Goal: Task Accomplishment & Management: Complete application form

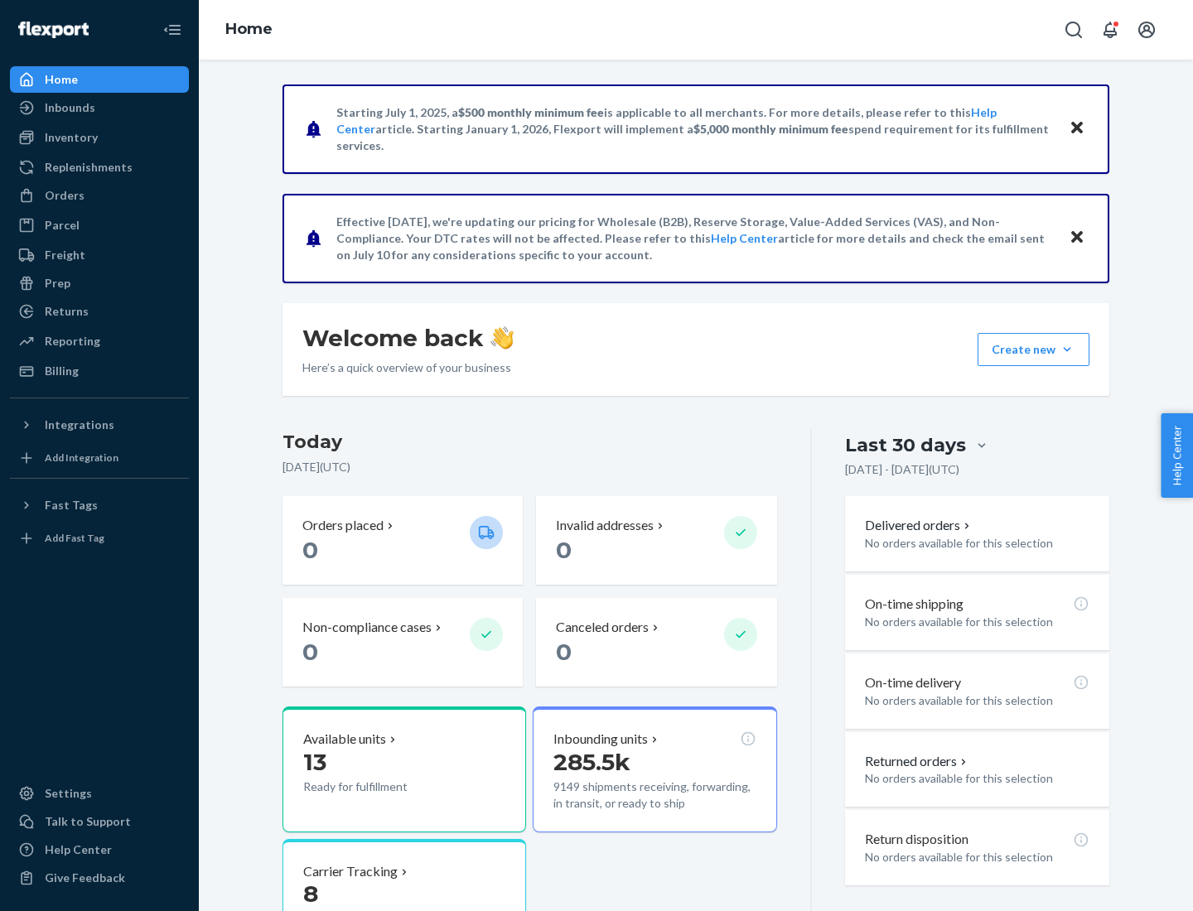
click at [1067, 350] on button "Create new Create new inbound Create new order Create new product" at bounding box center [1034, 349] width 112 height 33
click at [99, 108] on div "Inbounds" at bounding box center [100, 107] width 176 height 23
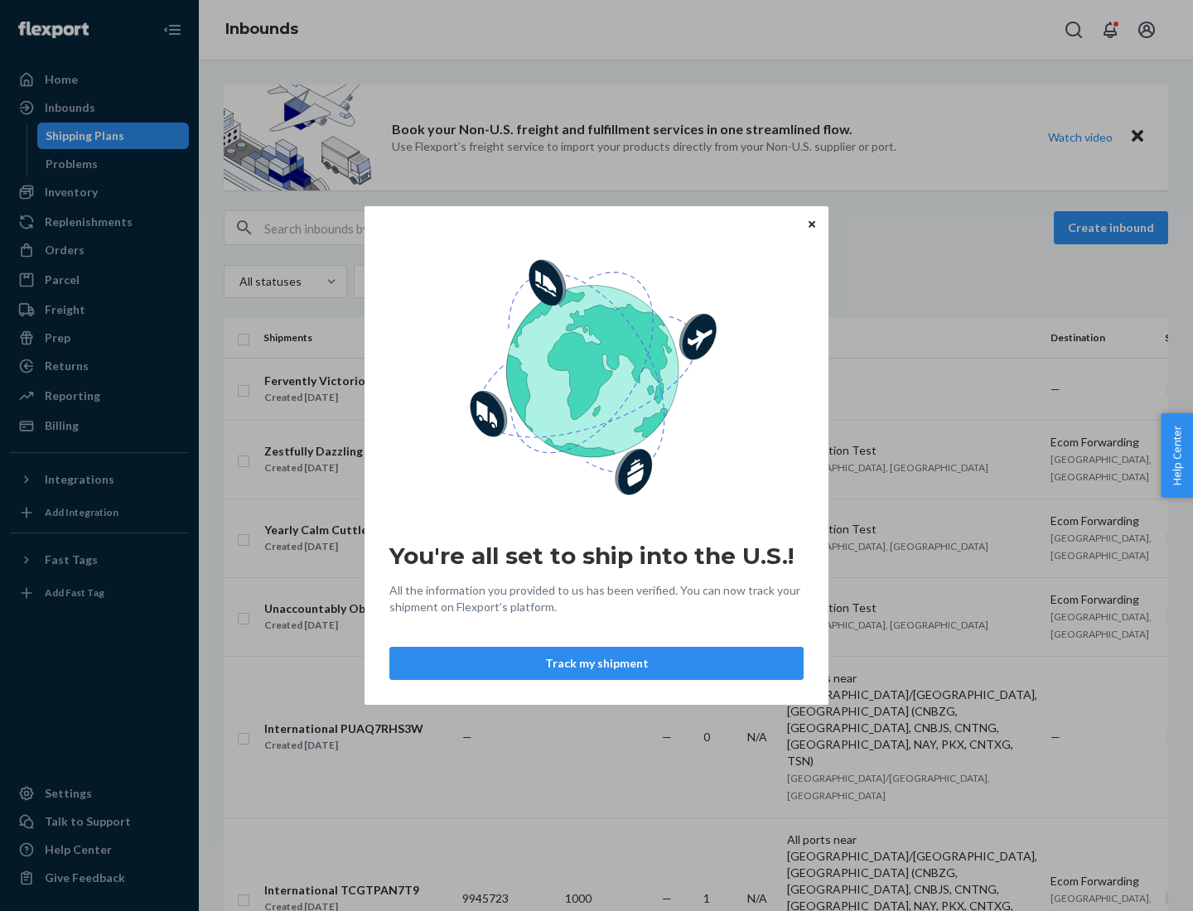
click at [99, 192] on div "You're all set to ship into the U.S.! All the information you provided to us ha…" at bounding box center [596, 455] width 1193 height 911
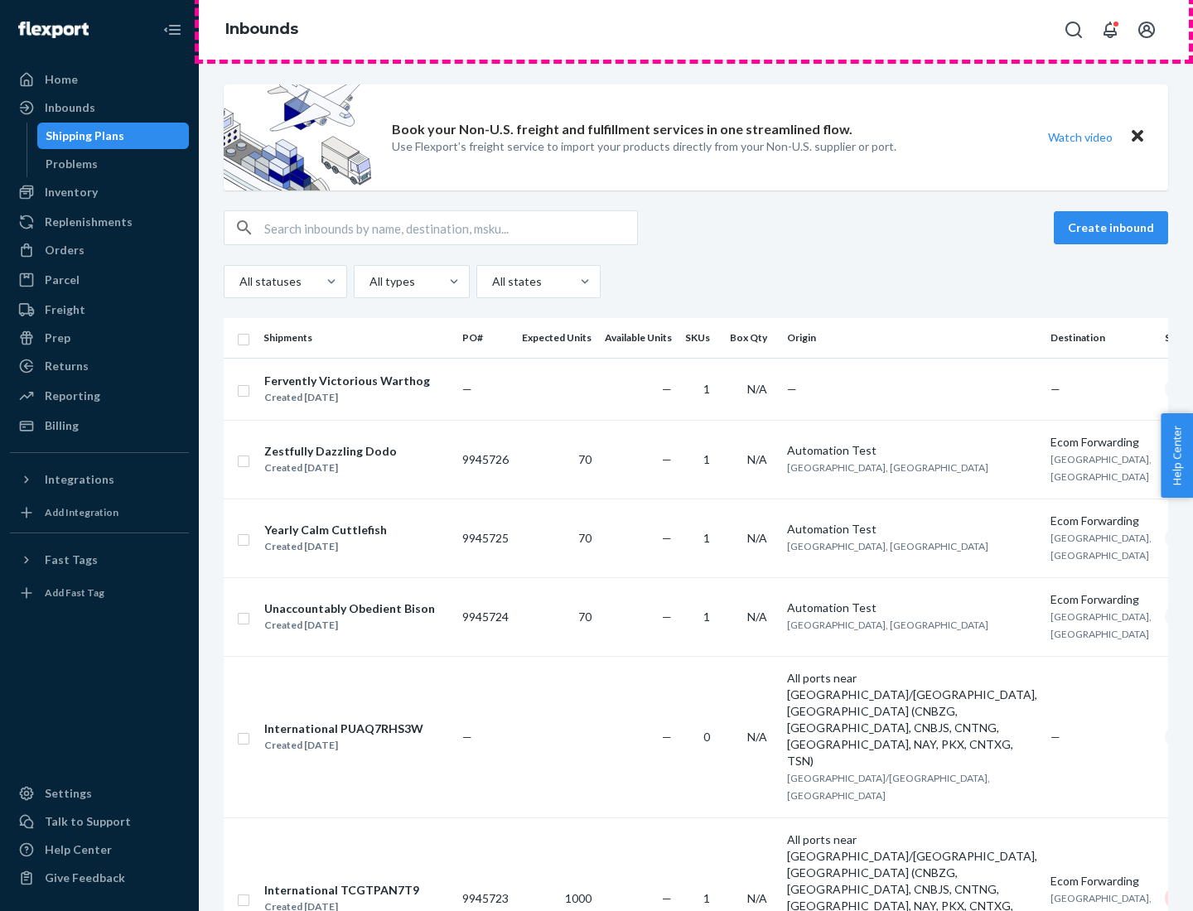
click at [696, 30] on div "Inbounds" at bounding box center [696, 30] width 994 height 60
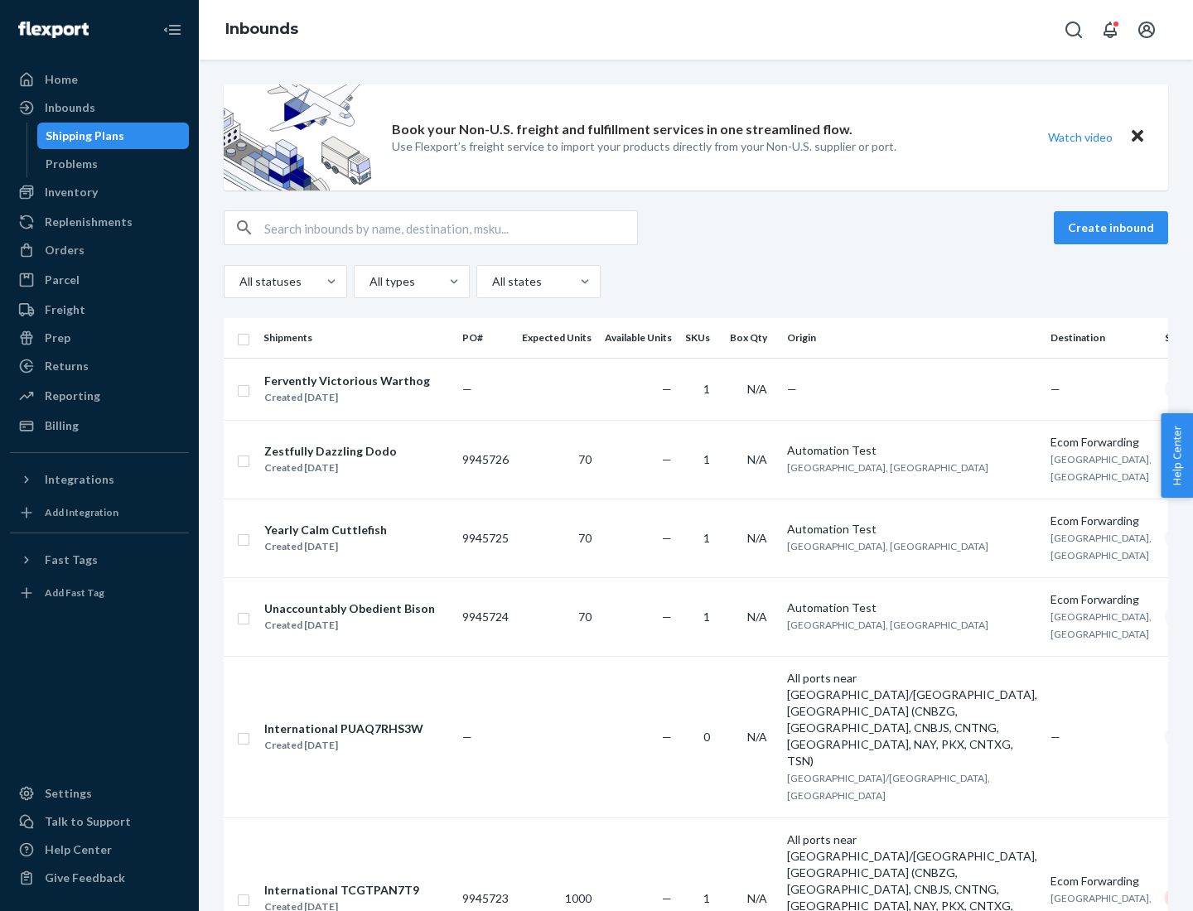
click at [696, 30] on div "Inbounds" at bounding box center [696, 30] width 994 height 60
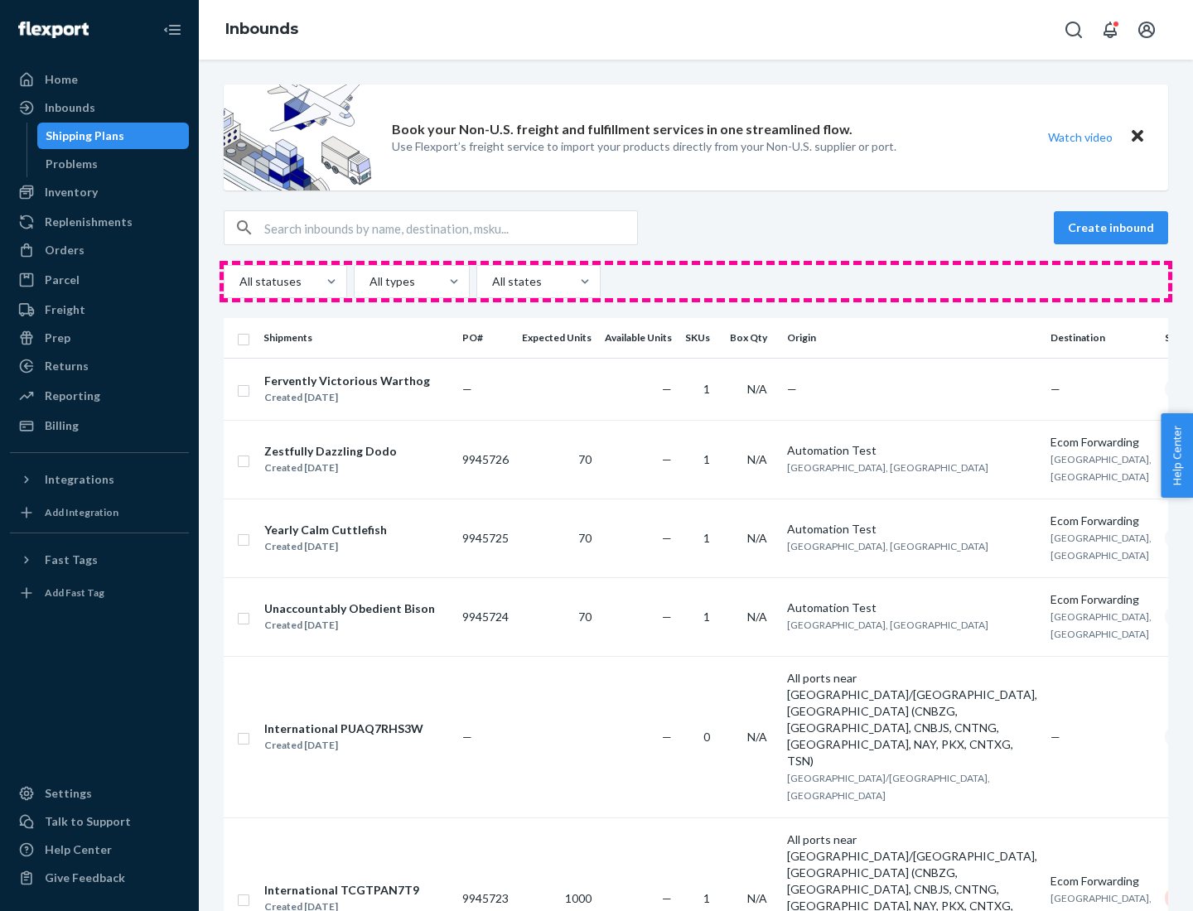
click at [696, 282] on div "All statuses All types All states" at bounding box center [696, 281] width 944 height 33
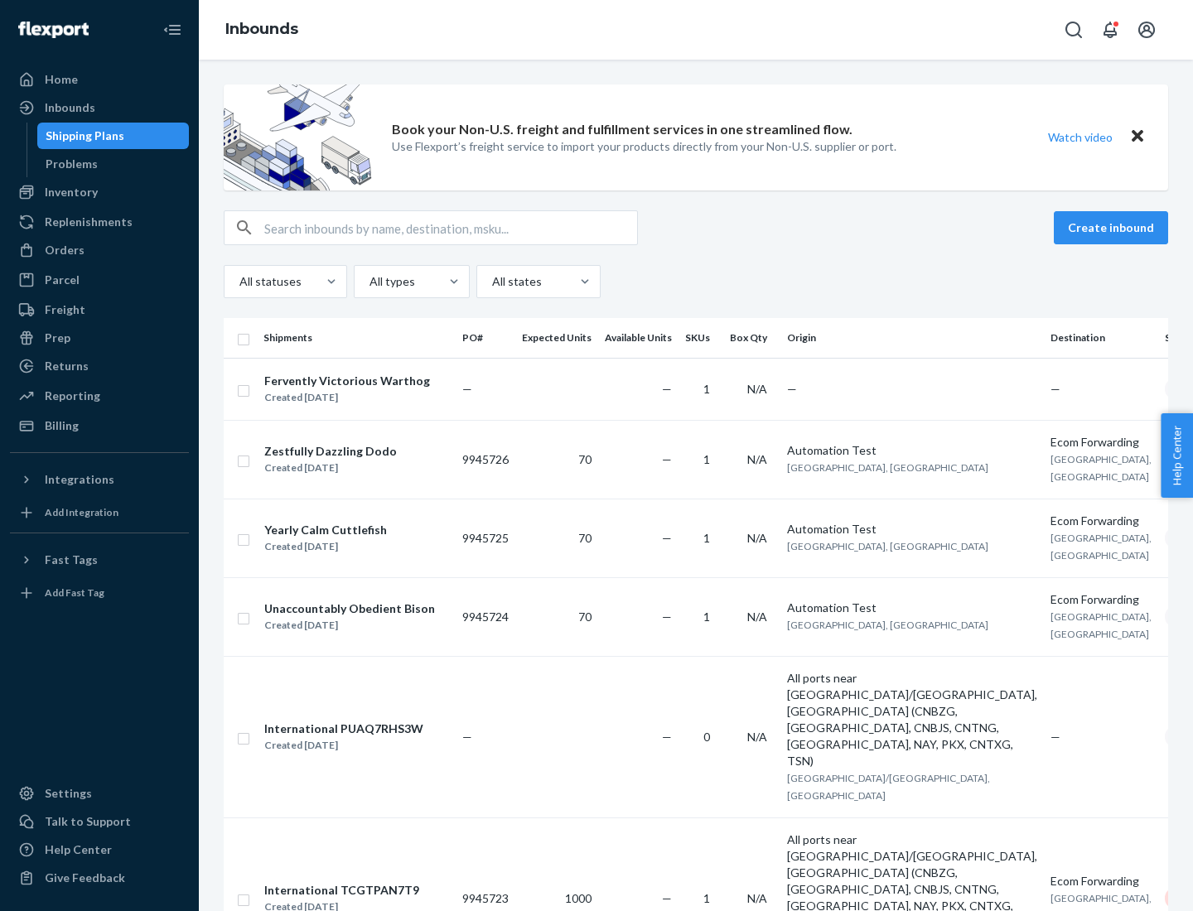
click at [82, 136] on div "Shipping Plans" at bounding box center [85, 136] width 79 height 17
click at [1113, 228] on button "Create inbound" at bounding box center [1111, 227] width 114 height 33
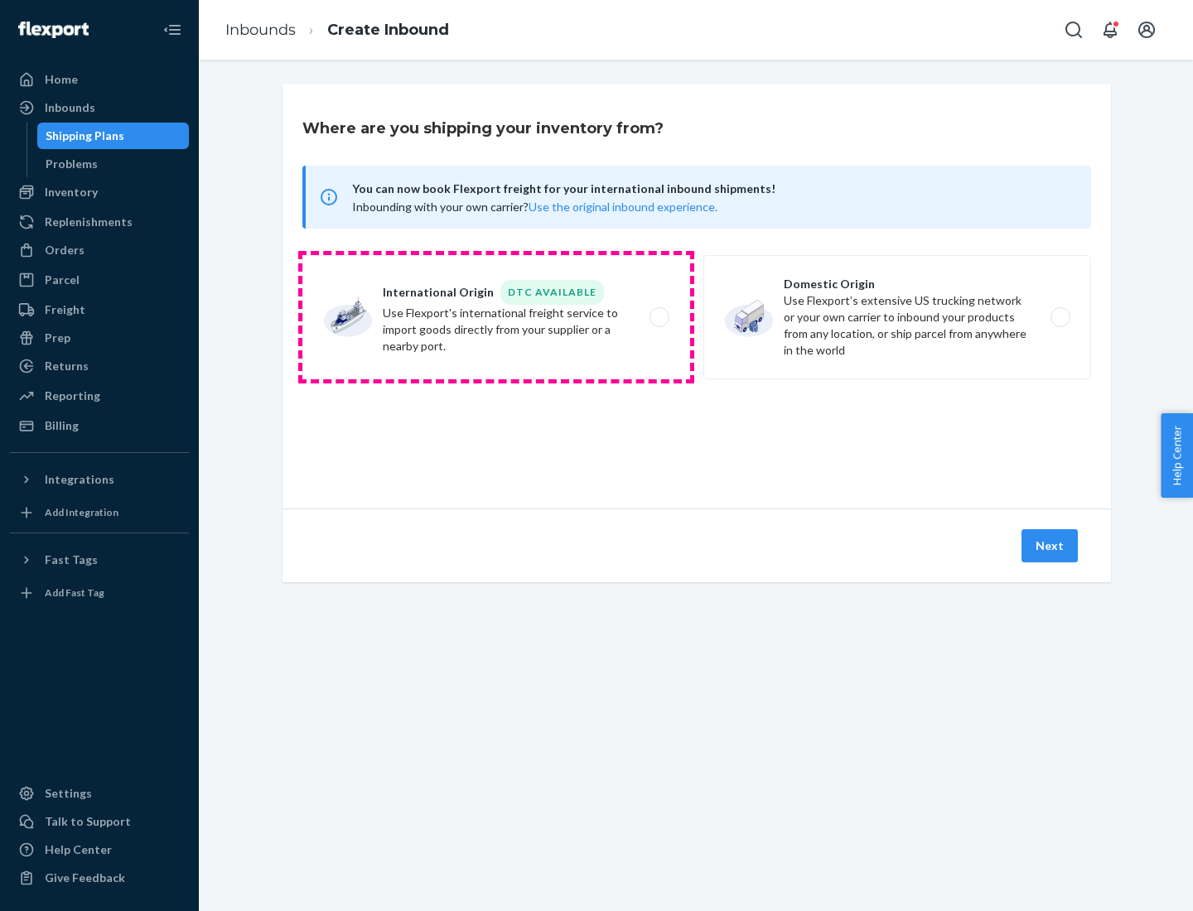
click at [496, 317] on label "International Origin DTC Available Use Flexport's international freight service…" at bounding box center [496, 317] width 388 height 124
click at [659, 317] on input "International Origin DTC Available Use Flexport's international freight service…" at bounding box center [664, 317] width 11 height 11
radio input "true"
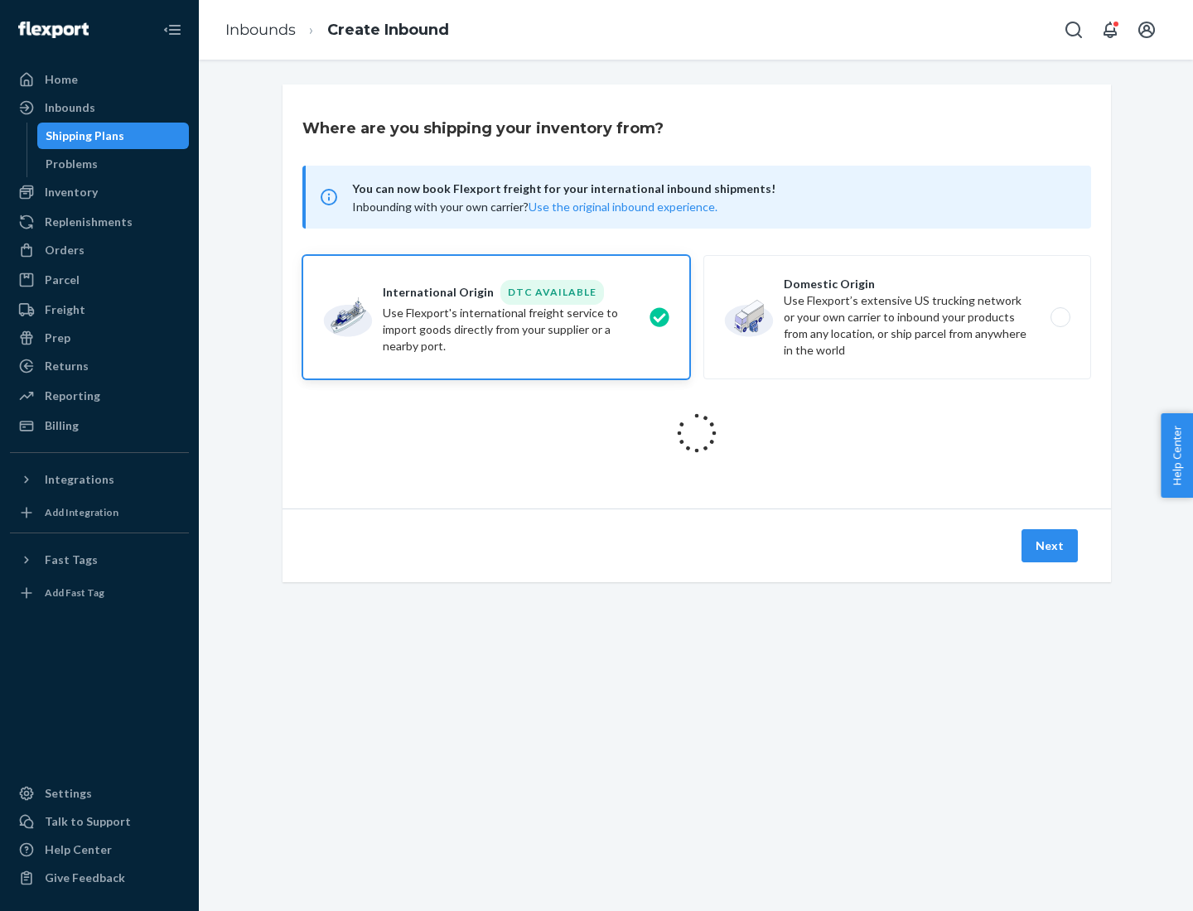
click at [697, 433] on icon at bounding box center [697, 433] width 59 height 59
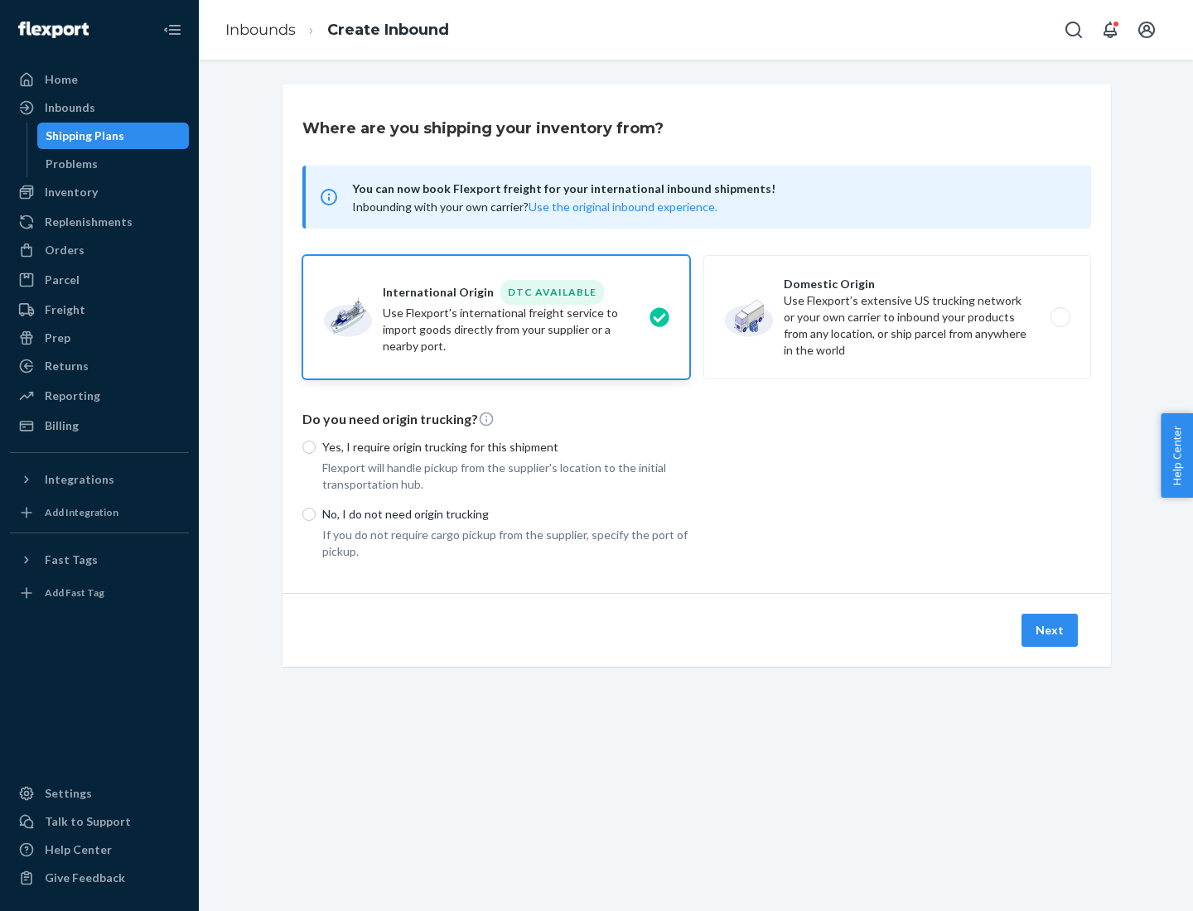
click at [506, 447] on p "Yes, I require origin trucking for this shipment" at bounding box center [506, 447] width 368 height 17
click at [316, 447] on input "Yes, I require origin trucking for this shipment" at bounding box center [308, 447] width 13 height 13
radio input "true"
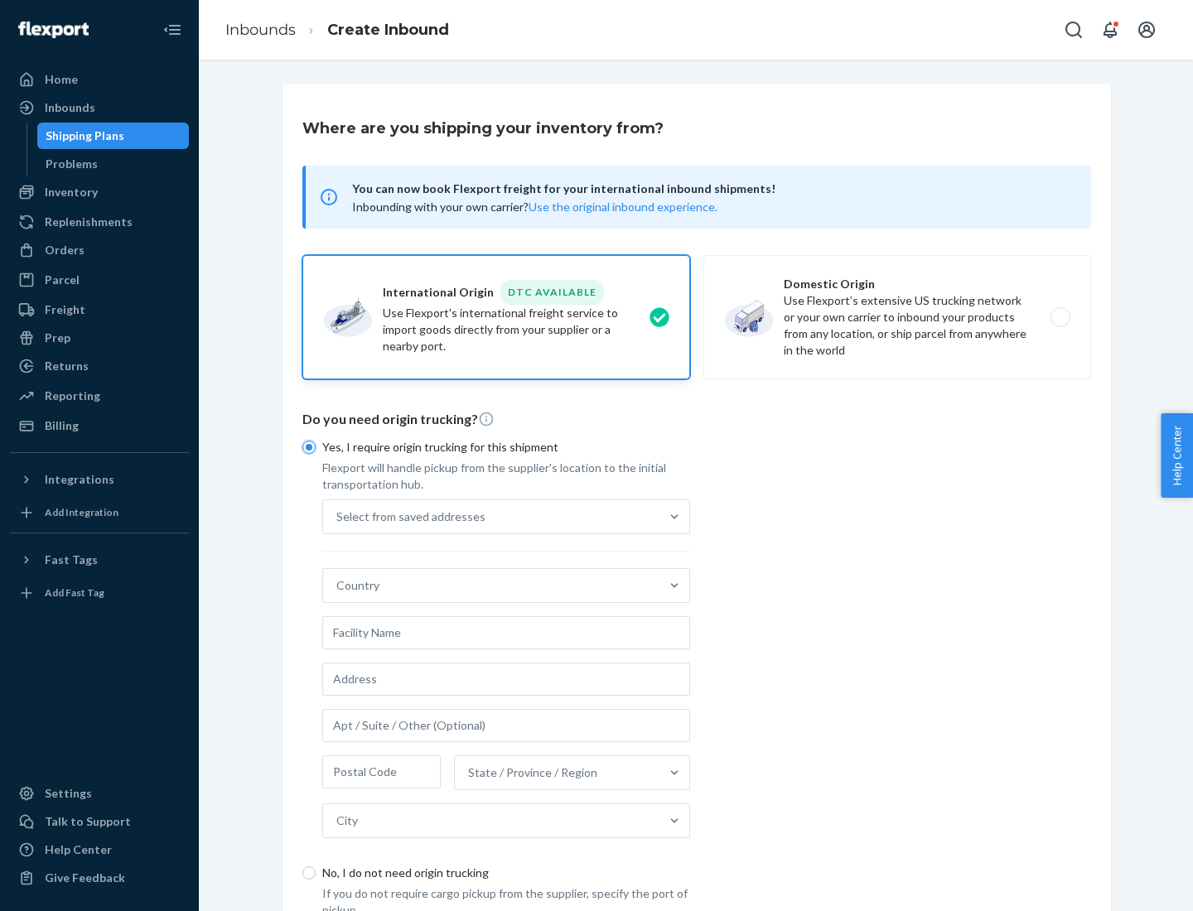
scroll to position [31, 0]
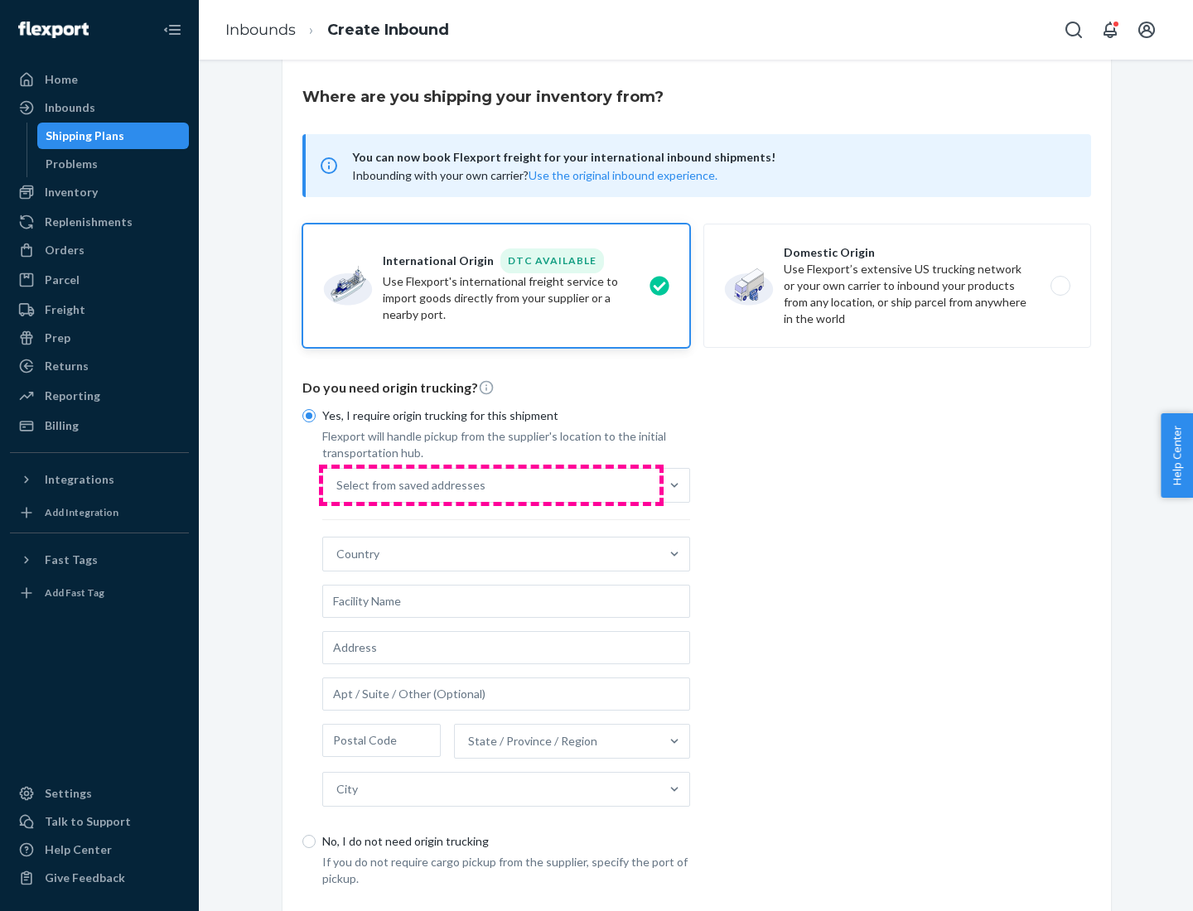
click at [491, 485] on div "Select from saved addresses" at bounding box center [491, 485] width 336 height 33
click at [338, 485] on input "Select from saved addresses" at bounding box center [337, 485] width 2 height 17
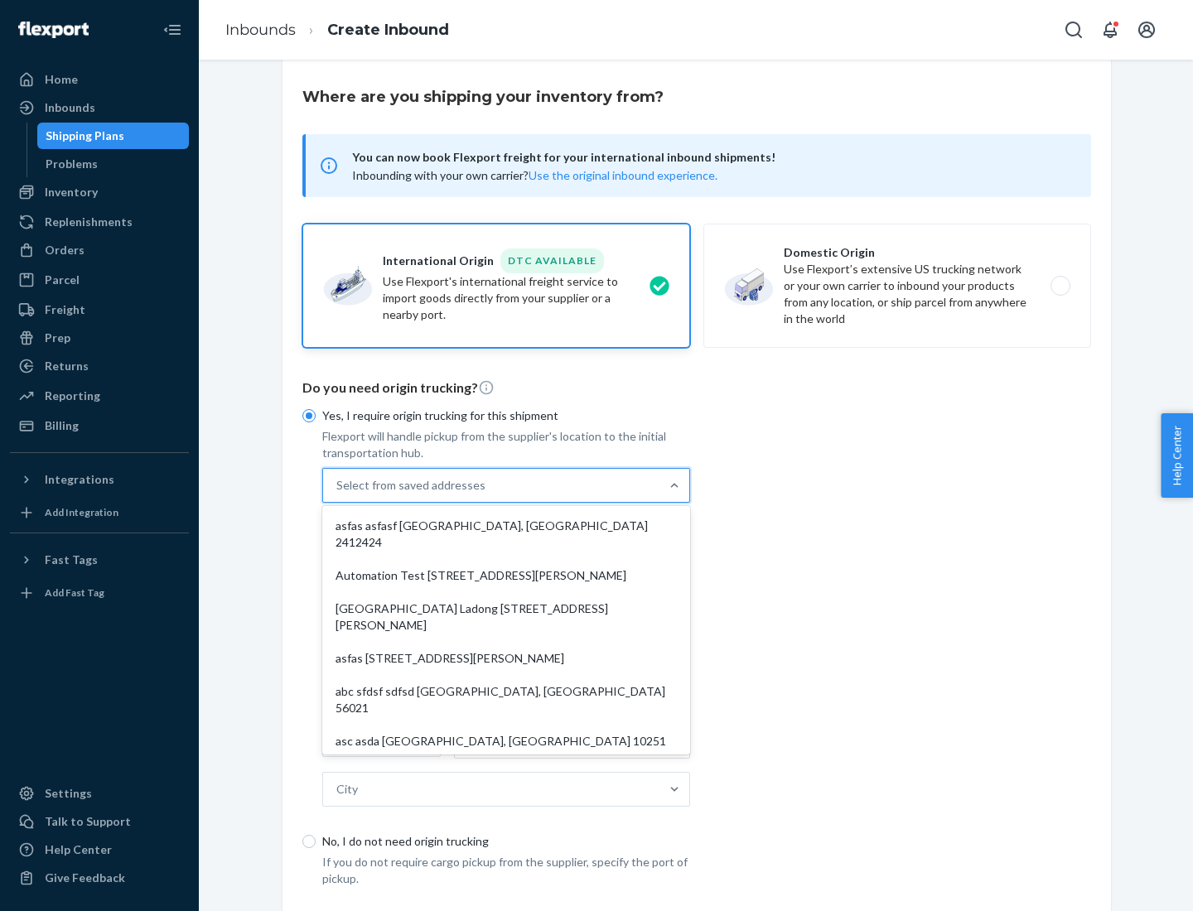
scroll to position [72, 0]
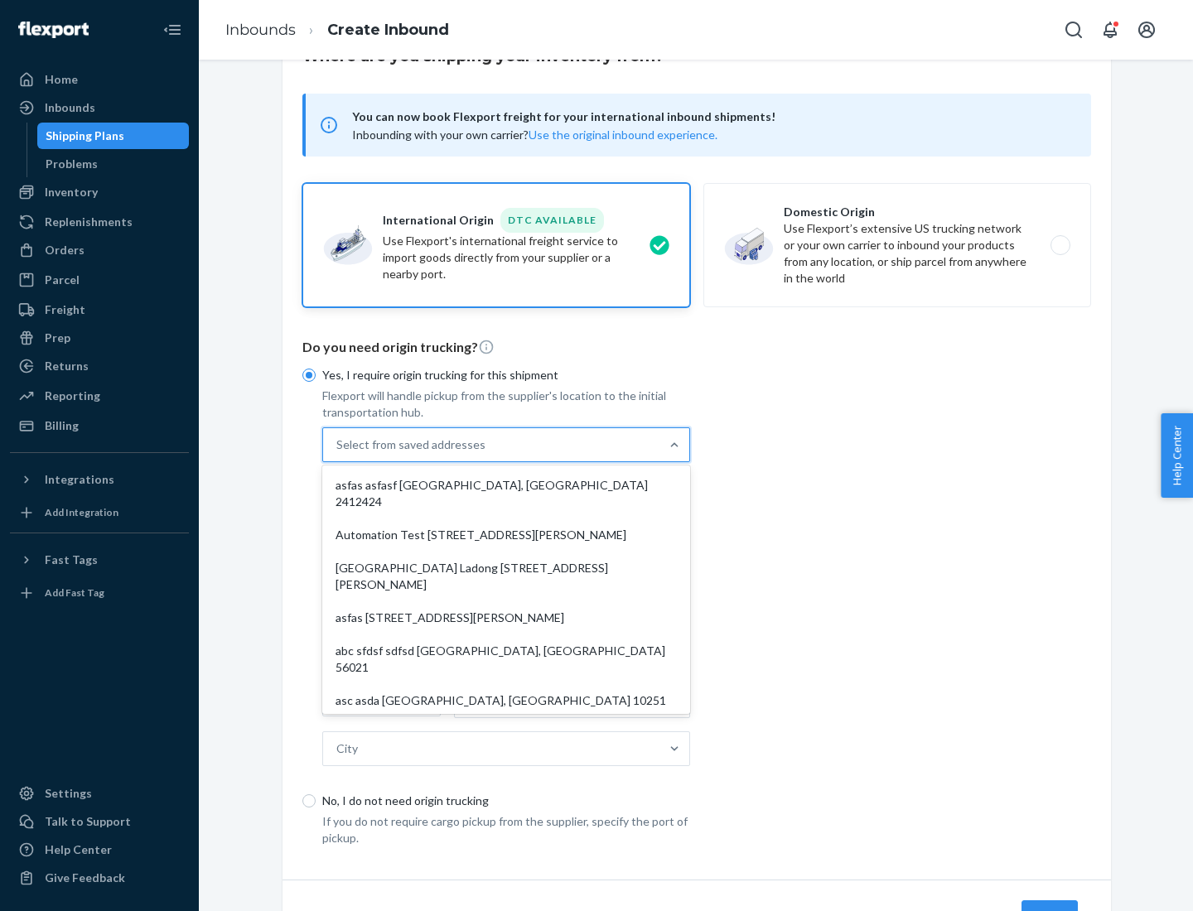
click at [506, 485] on div "asfas asfasf [GEOGRAPHIC_DATA], [GEOGRAPHIC_DATA] 2412424" at bounding box center [506, 494] width 361 height 50
click at [338, 453] on input "option asfas asfasf [GEOGRAPHIC_DATA], [GEOGRAPHIC_DATA] 2412424 focused, 1 of …" at bounding box center [337, 445] width 2 height 17
type input "asfas"
type input "asfasf"
type input "2412424"
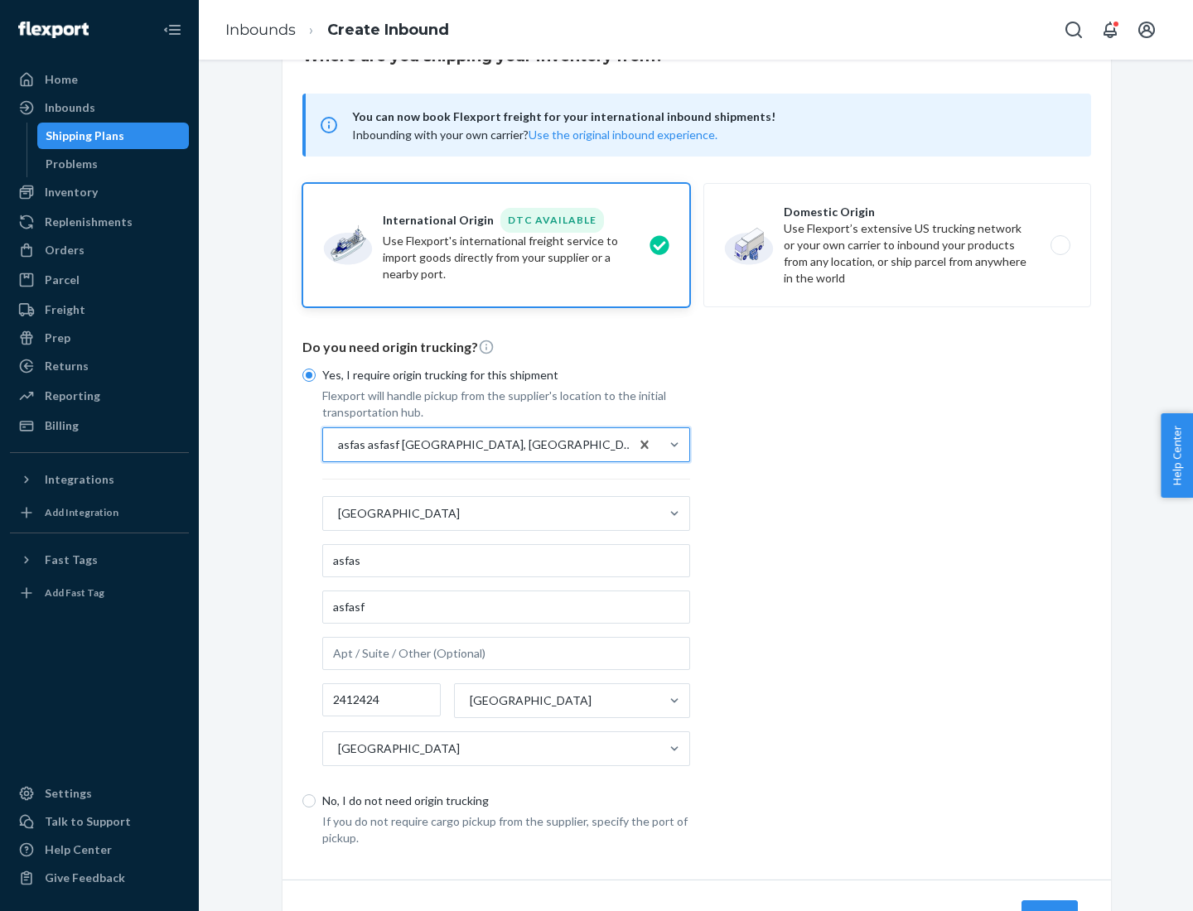
scroll to position [154, 0]
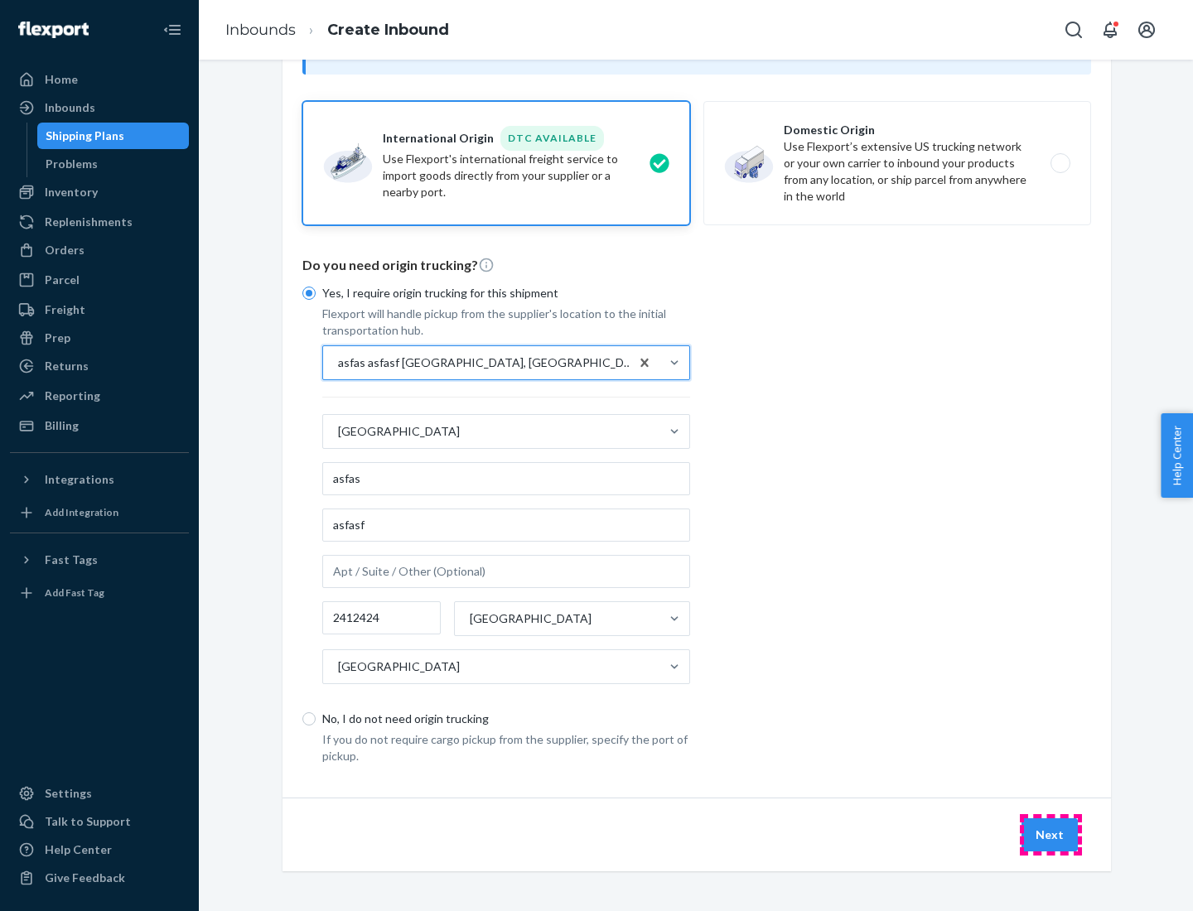
click at [1050, 834] on button "Next" at bounding box center [1049, 834] width 56 height 33
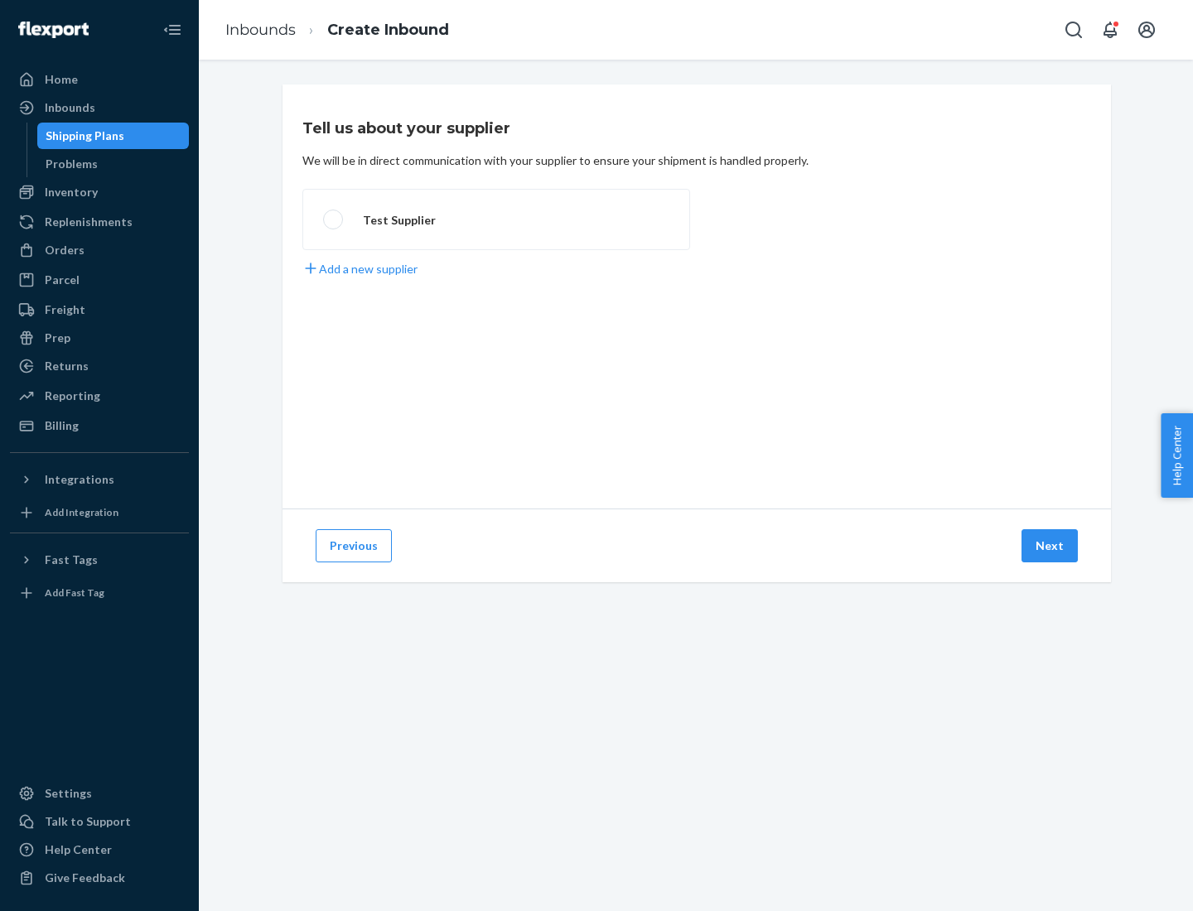
click at [496, 220] on label "Test Supplier" at bounding box center [496, 219] width 388 height 61
click at [334, 220] on input "Test Supplier" at bounding box center [328, 220] width 11 height 11
radio input "true"
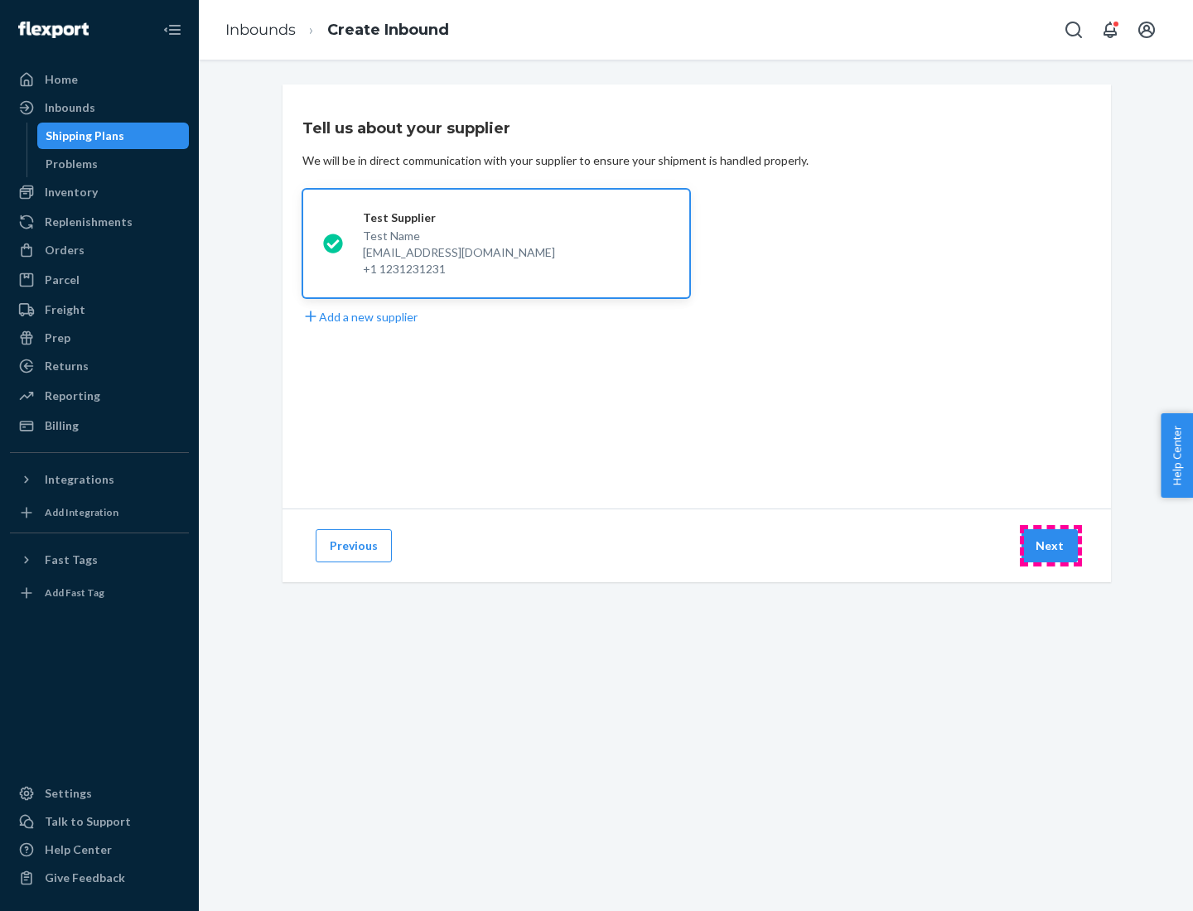
click at [1050, 546] on button "Next" at bounding box center [1049, 545] width 56 height 33
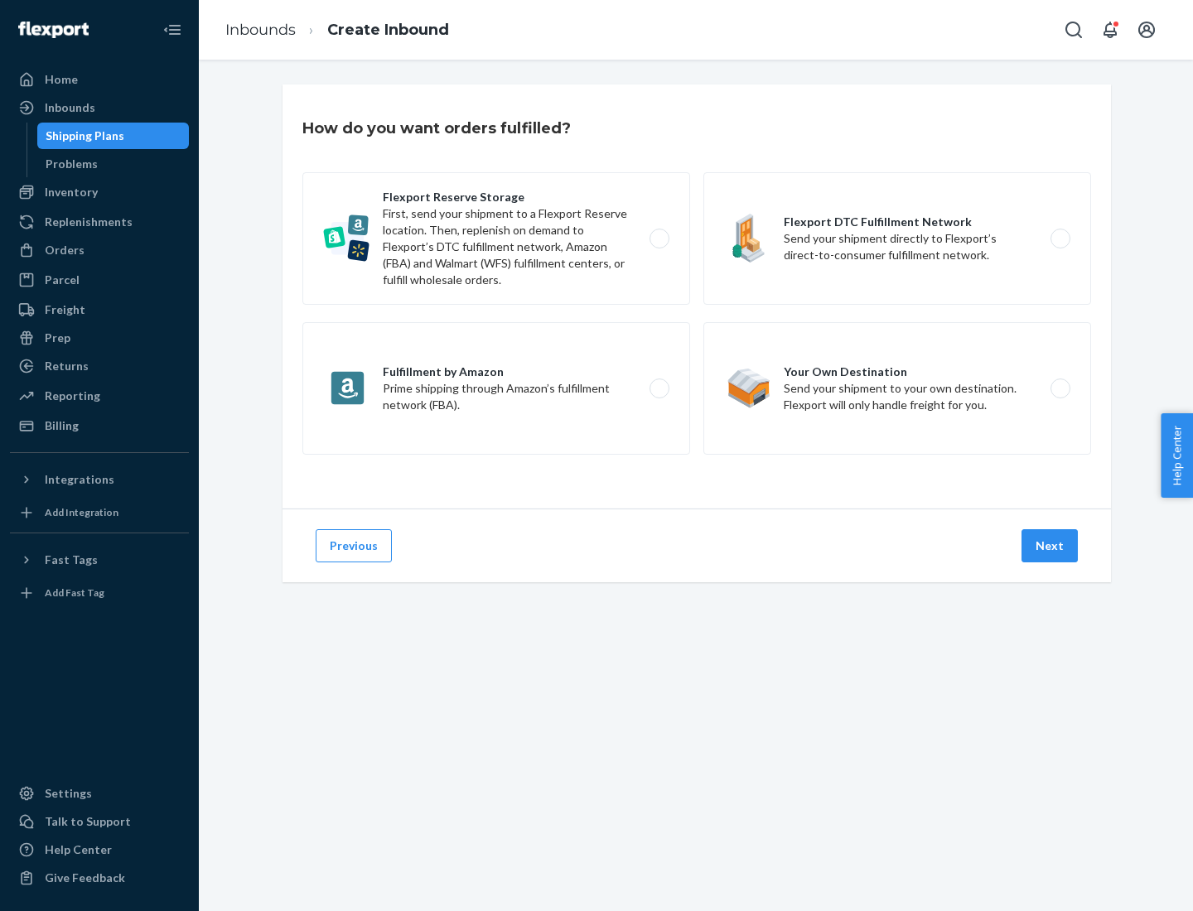
click at [496, 389] on label "Fulfillment by Amazon Prime shipping through Amazon’s fulfillment network (FBA)." at bounding box center [496, 388] width 388 height 133
click at [659, 389] on input "Fulfillment by Amazon Prime shipping through Amazon’s fulfillment network (FBA)." at bounding box center [664, 389] width 11 height 11
radio input "true"
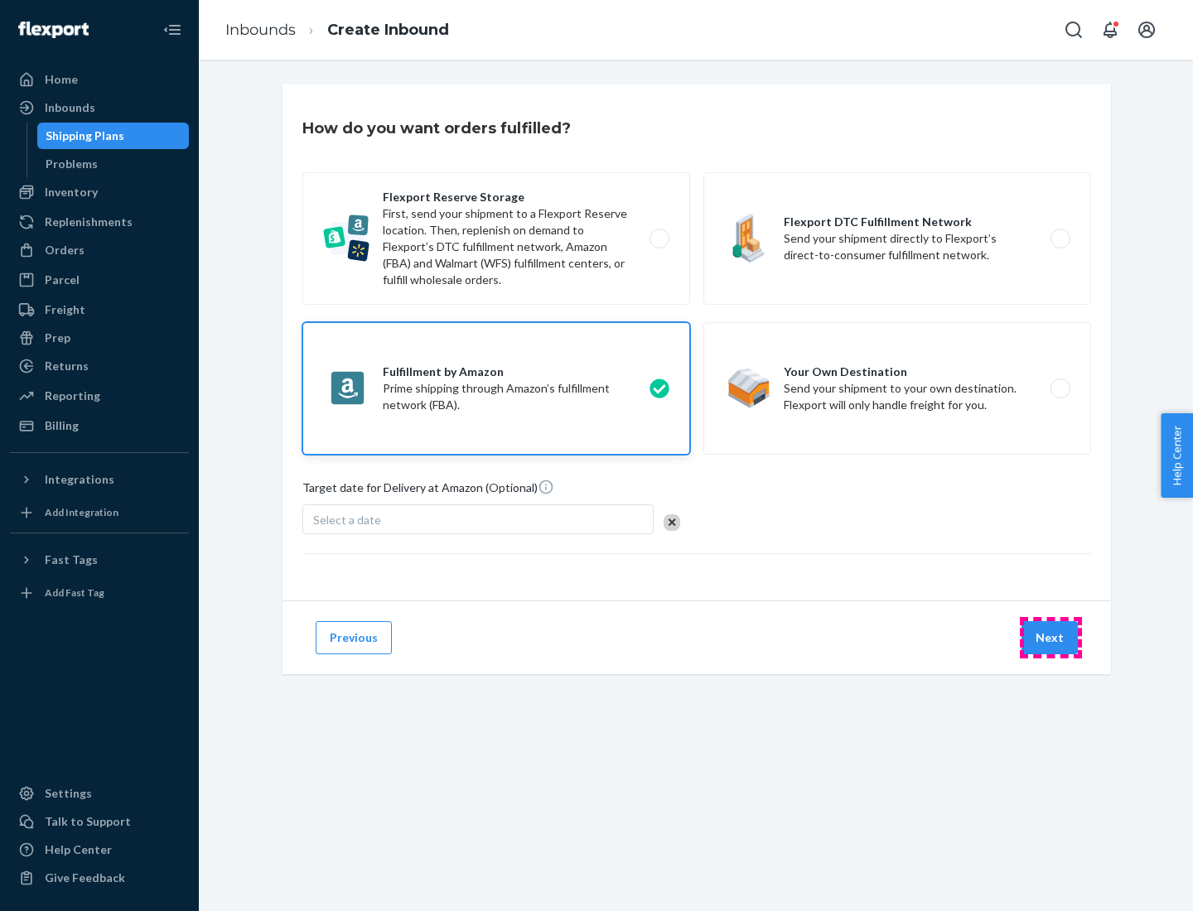
click at [1050, 638] on button "Next" at bounding box center [1049, 637] width 56 height 33
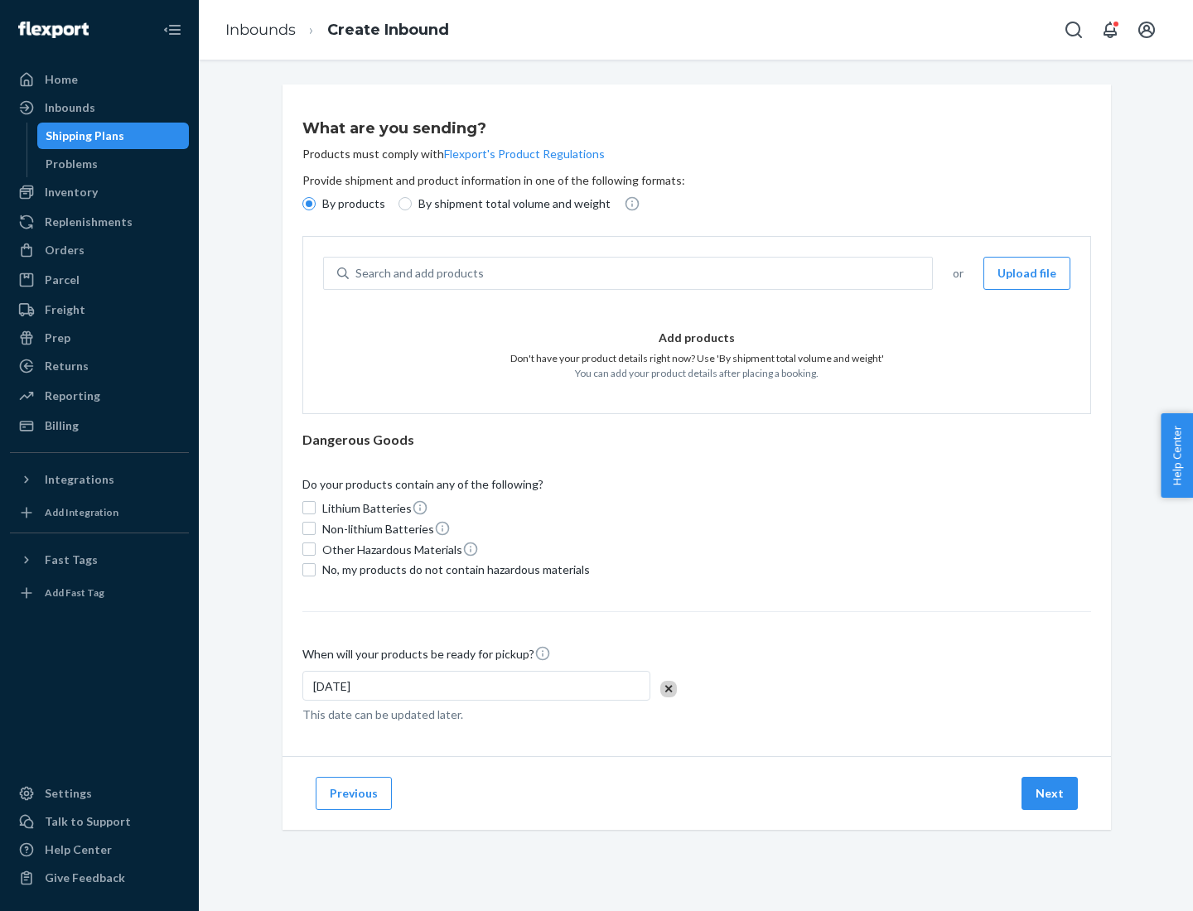
click at [509, 204] on p "By shipment total volume and weight" at bounding box center [514, 204] width 192 height 17
click at [412, 204] on input "By shipment total volume and weight" at bounding box center [404, 203] width 13 height 13
radio input "true"
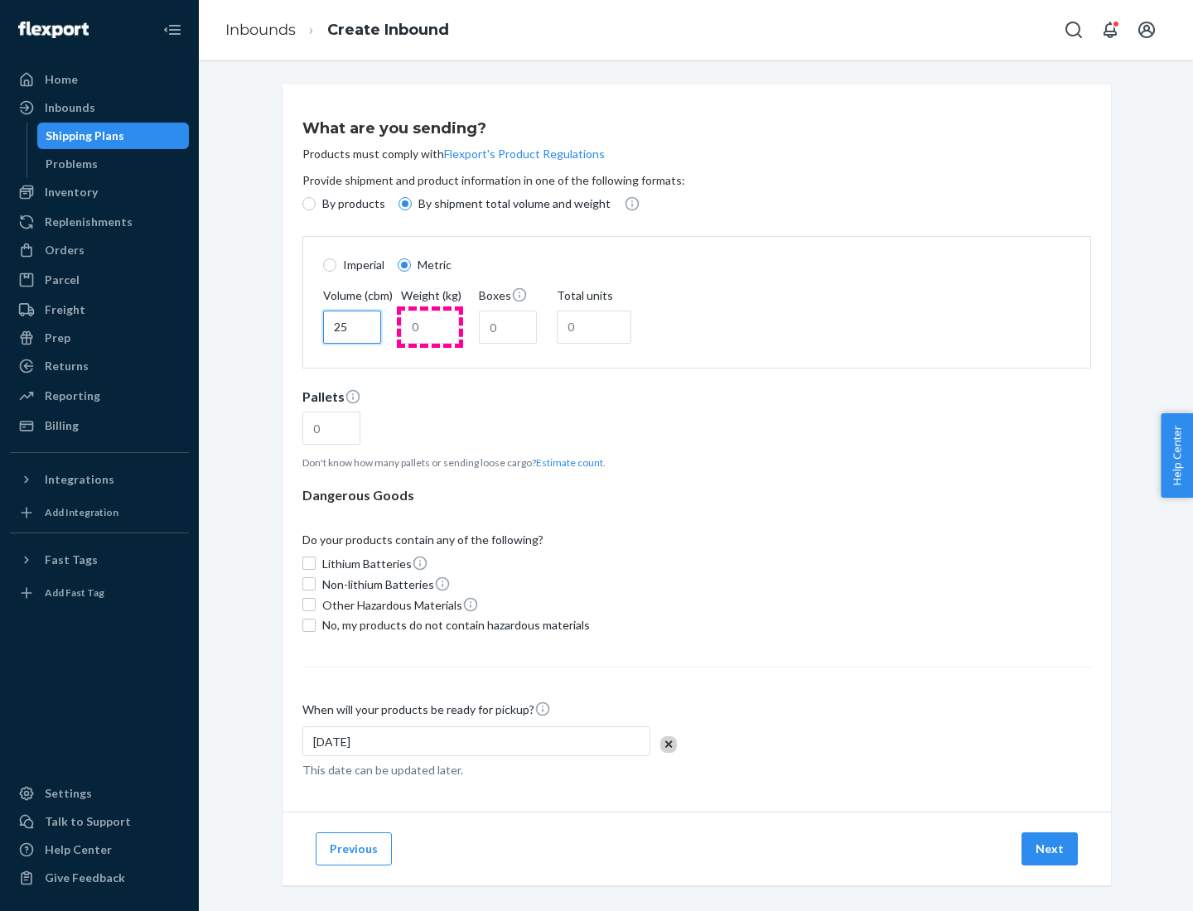
type input "25"
type input "100"
type input "50"
type input "500"
click at [566, 462] on button "Estimate count" at bounding box center [569, 463] width 67 height 14
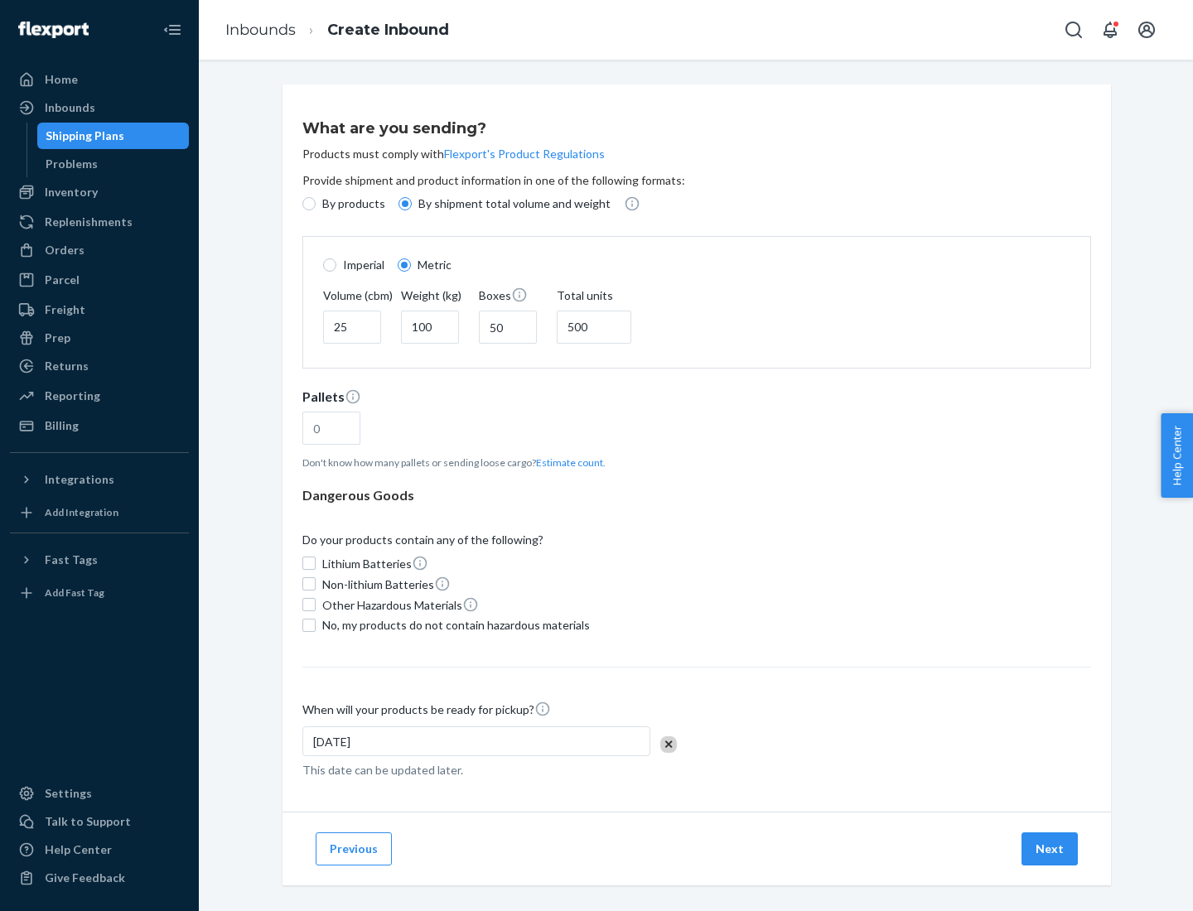
type input "16"
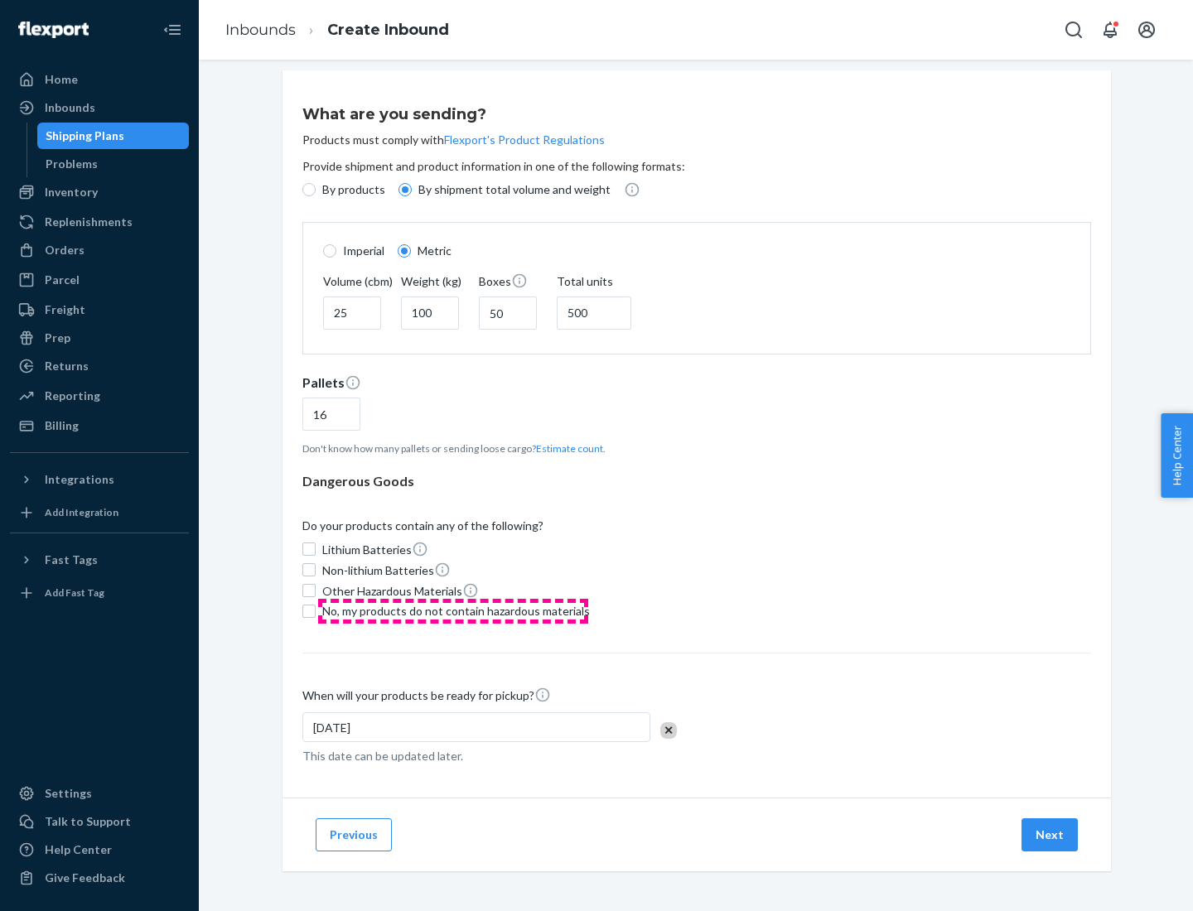
click at [453, 611] on span "No, my products do not contain hazardous materials" at bounding box center [456, 611] width 268 height 17
click at [316, 611] on input "No, my products do not contain hazardous materials" at bounding box center [308, 611] width 13 height 13
checkbox input "true"
click at [1050, 834] on button "Next" at bounding box center [1049, 834] width 56 height 33
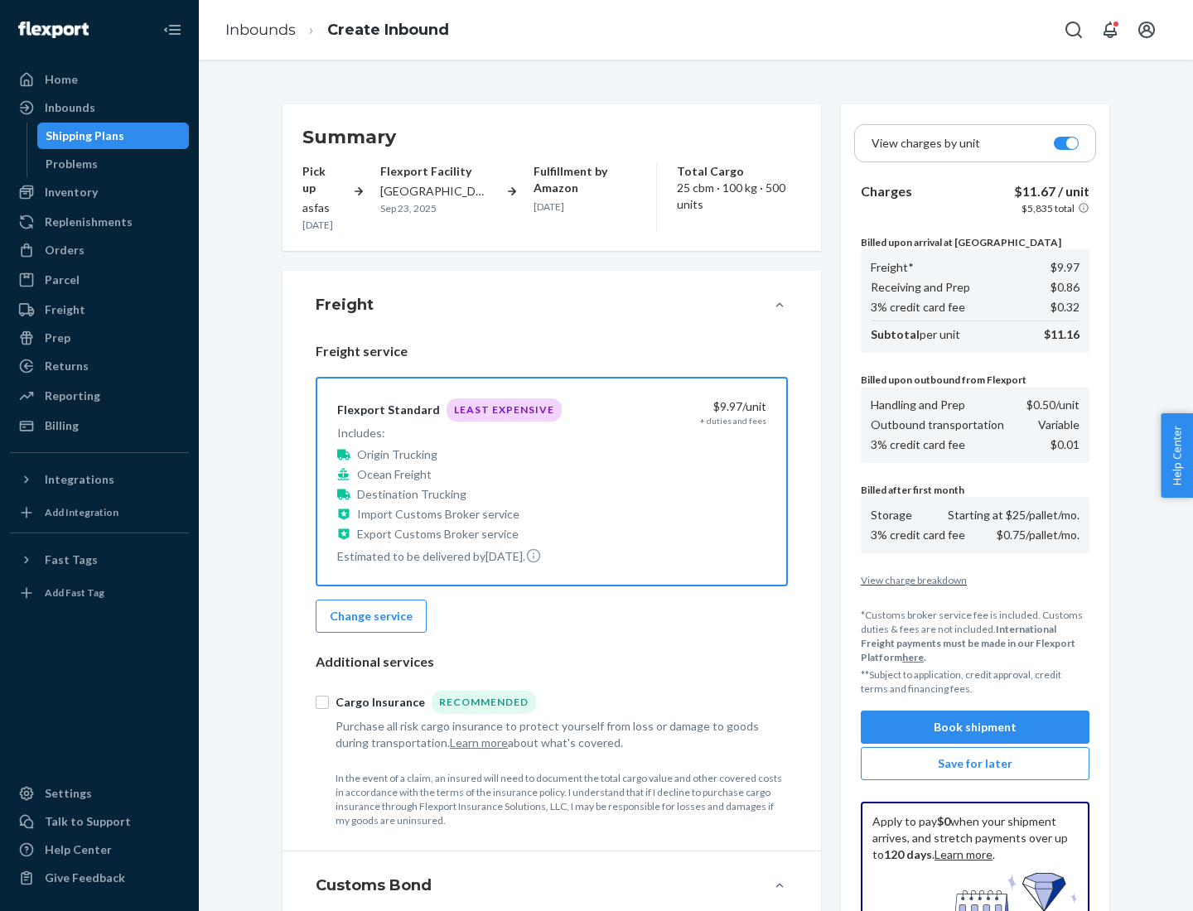
scroll to position [242, 0]
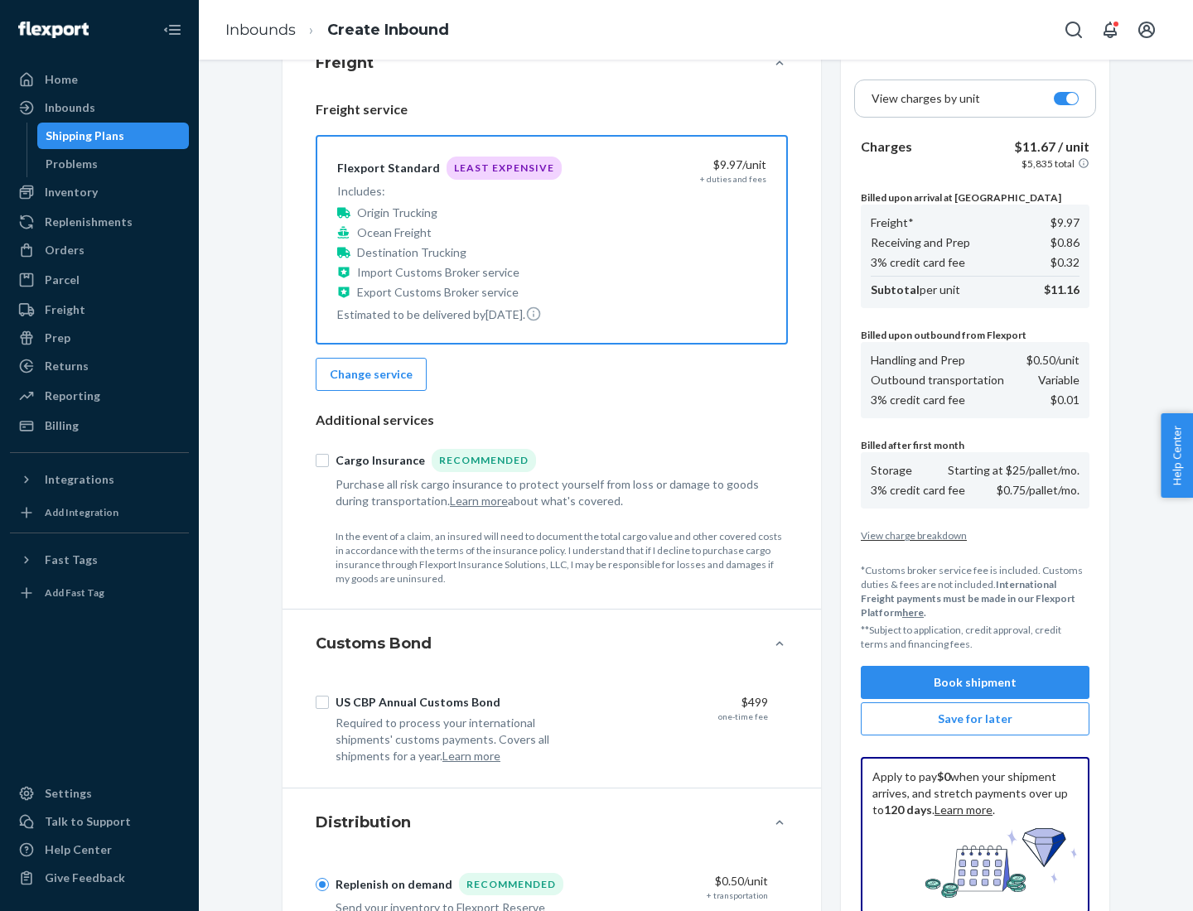
click at [975, 683] on button "Book shipment" at bounding box center [975, 682] width 229 height 33
